Goal: Information Seeking & Learning: Learn about a topic

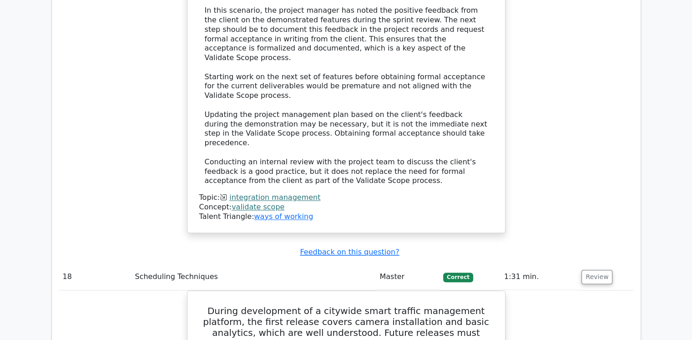
scroll to position [8875, 0]
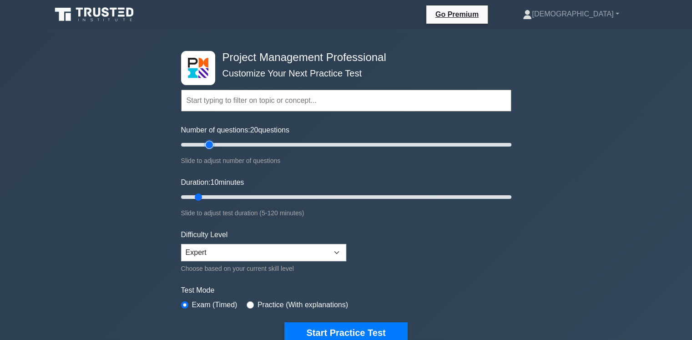
type input "20"
click at [211, 144] on input "Number of questions: 20 questions" at bounding box center [346, 144] width 330 height 11
type input "20"
click at [222, 196] on input "Duration: 20 minutes" at bounding box center [346, 197] width 330 height 11
click at [353, 331] on button "Start Practice Test" at bounding box center [346, 332] width 123 height 21
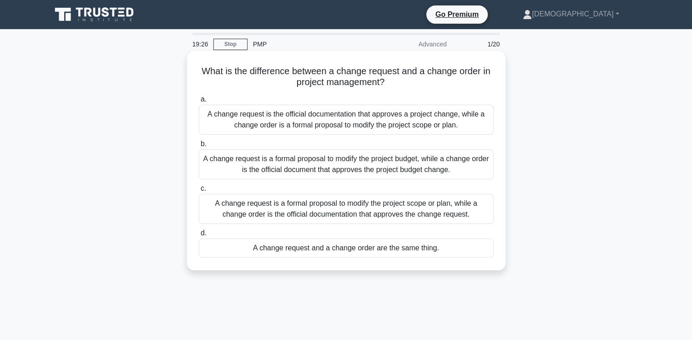
click at [371, 211] on div "A change request is a formal proposal to modify the project scope or plan, whil…" at bounding box center [346, 209] width 295 height 30
click at [199, 192] on input "c. A change request is a formal proposal to modify the project scope or plan, w…" at bounding box center [199, 189] width 0 height 6
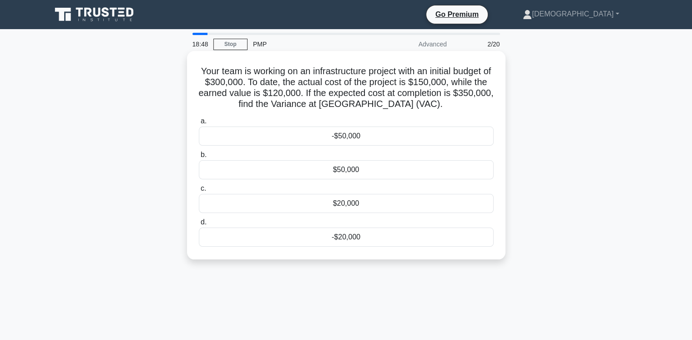
click at [330, 138] on div "-$50,000" at bounding box center [346, 136] width 295 height 19
click at [199, 124] on input "a. -$50,000" at bounding box center [199, 121] width 0 height 6
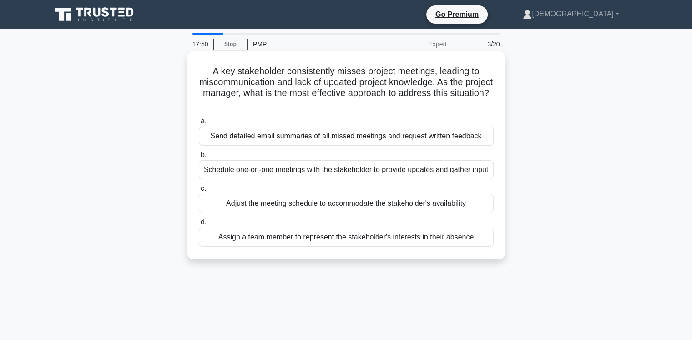
click at [402, 213] on div "Adjust the meeting schedule to accommodate the stakeholder's availability" at bounding box center [346, 203] width 295 height 19
click at [199, 192] on input "c. Adjust the meeting schedule to accommodate the stakeholder's availability" at bounding box center [199, 189] width 0 height 6
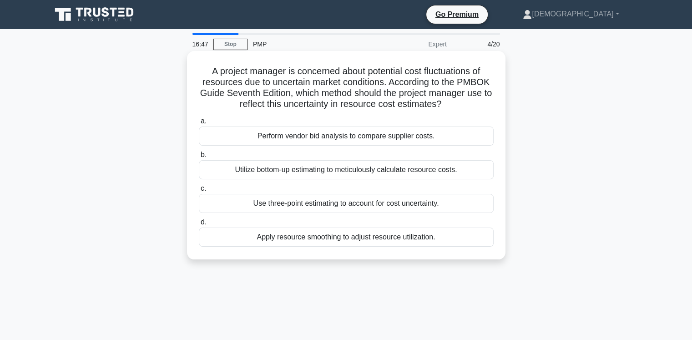
click at [364, 141] on div "Perform vendor bid analysis to compare supplier costs." at bounding box center [346, 136] width 295 height 19
click at [199, 124] on input "a. Perform vendor bid analysis to compare supplier costs." at bounding box center [199, 121] width 0 height 6
